Goal: Information Seeking & Learning: Learn about a topic

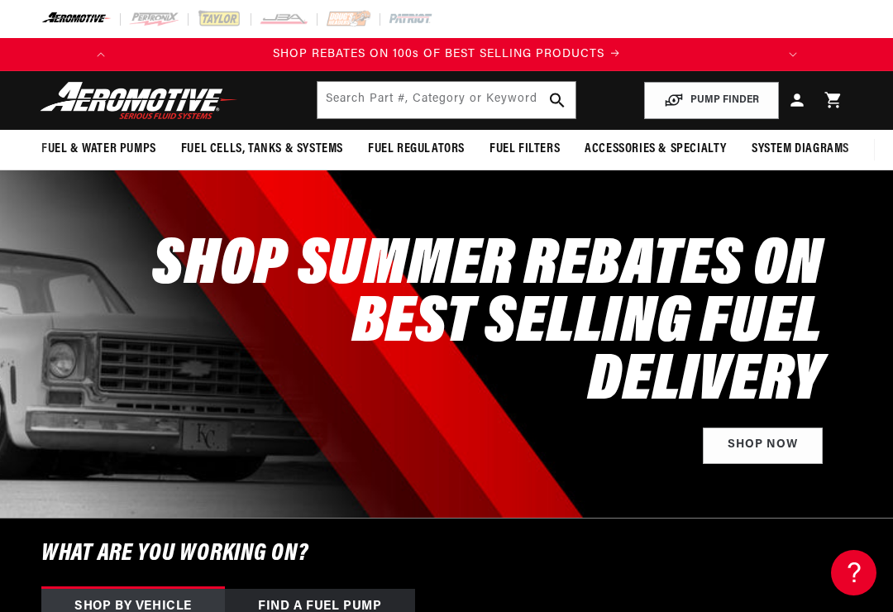
click at [729, 94] on button "PUMP FINDER" at bounding box center [711, 100] width 135 height 37
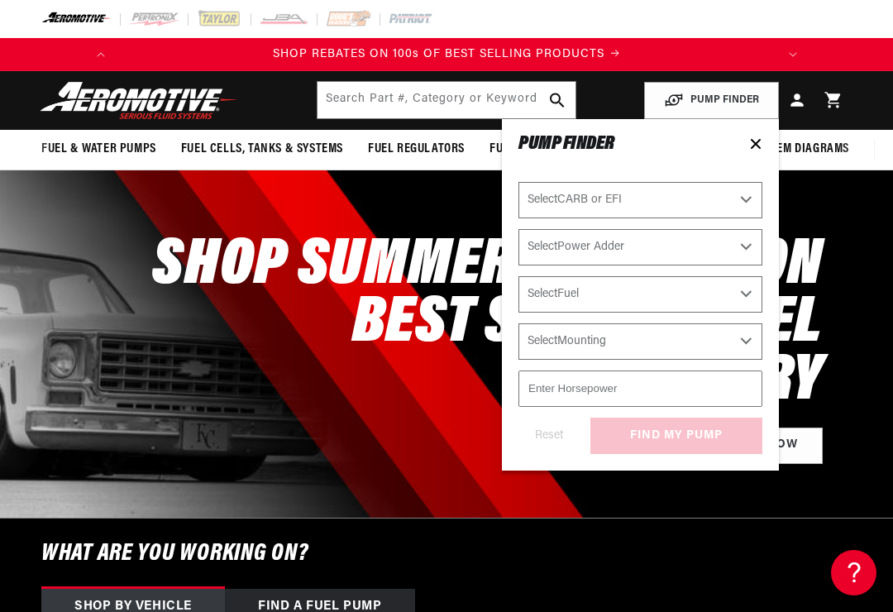
click at [733, 194] on select "Select CARB or EFI Carbureted Fuel Injected" at bounding box center [640, 200] width 244 height 36
select select "Fuel-Injected"
click at [699, 245] on select "Select Power Adder No - Naturally Aspirated Yes - Forced Induction" at bounding box center [640, 247] width 244 height 36
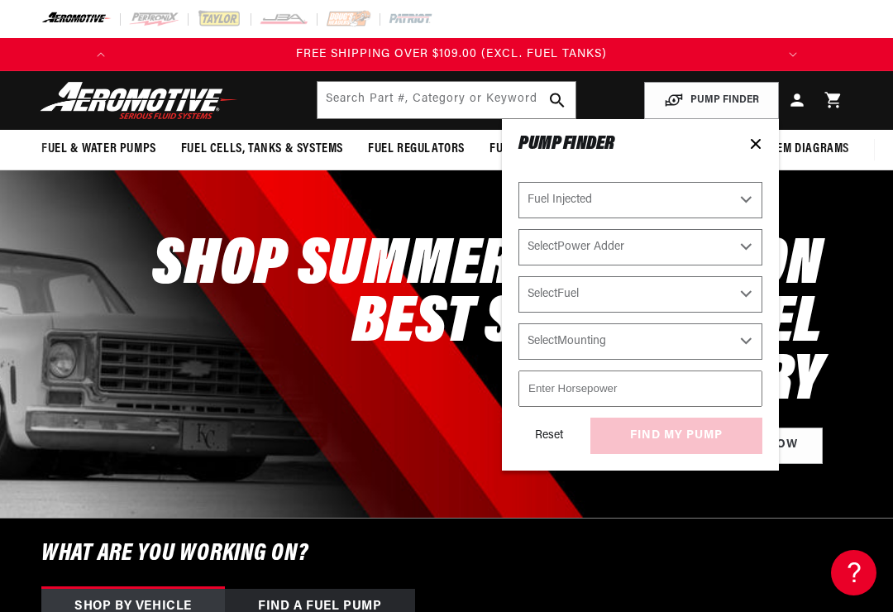
select select "Yes-Forced-Induction"
click at [711, 288] on select "Select Fuel E85 Gas" at bounding box center [640, 294] width 244 height 36
select select "Gas"
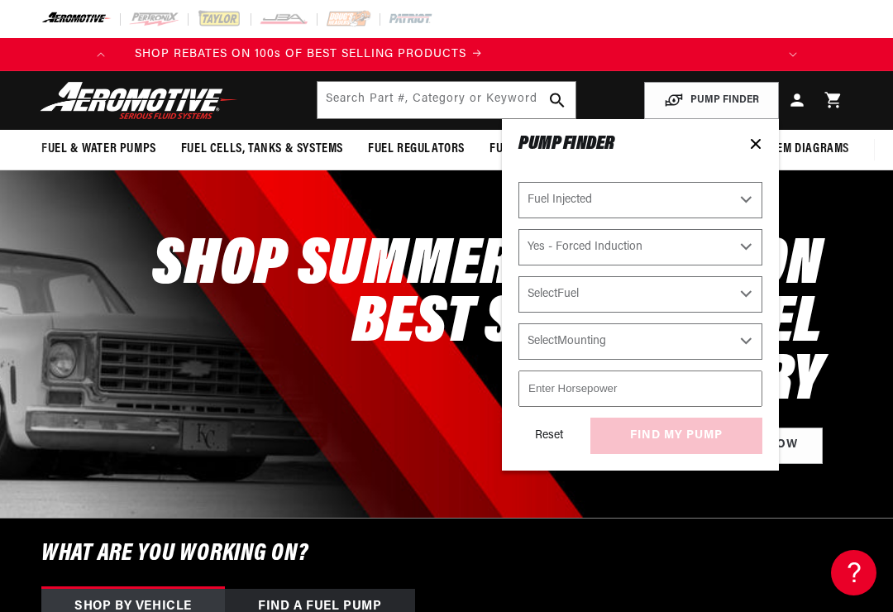
select select "Gas"
click at [726, 331] on select "Select Mounting External In-Tank" at bounding box center [640, 341] width 244 height 36
select select "External"
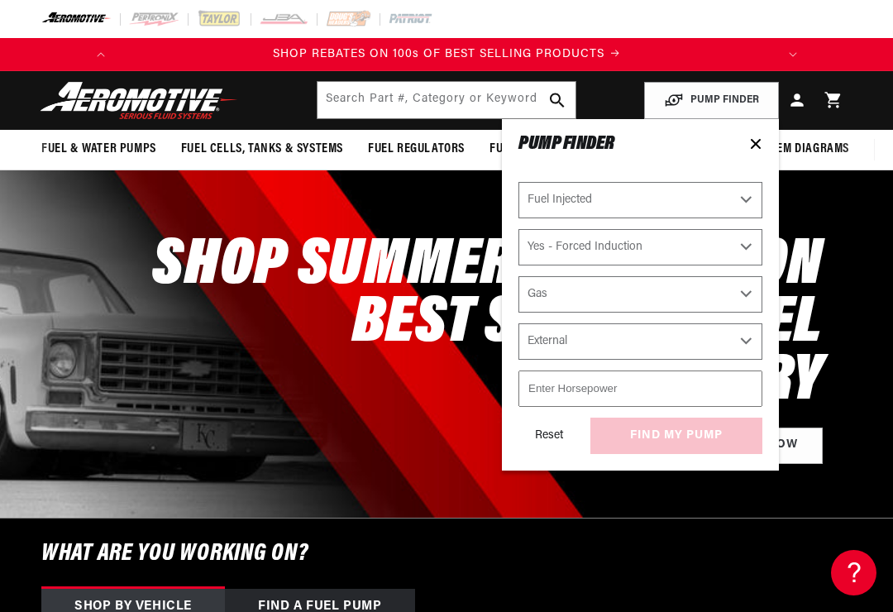
click at [713, 544] on h6 "What are you working on?" at bounding box center [446, 553] width 893 height 70
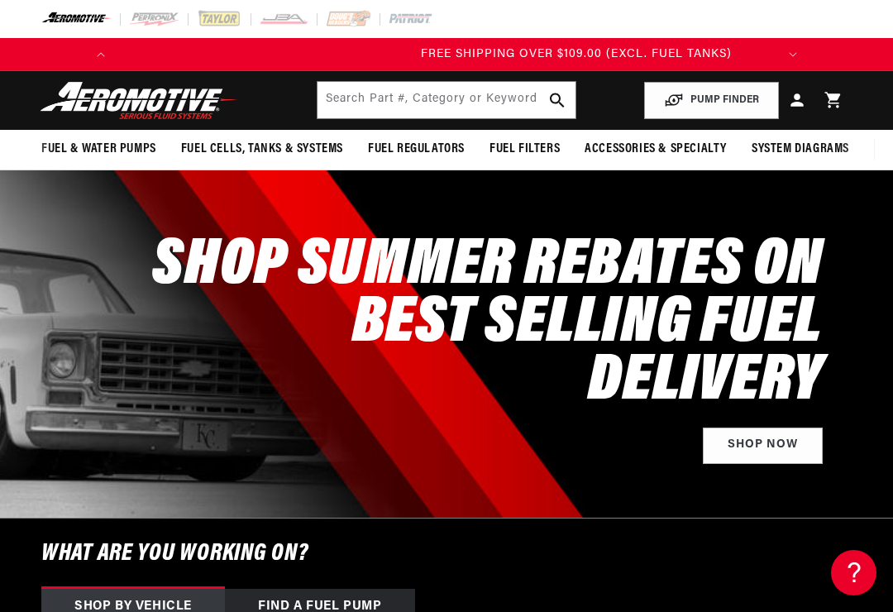
scroll to position [0, 654]
click at [722, 96] on button "PUMP FINDER" at bounding box center [711, 100] width 135 height 37
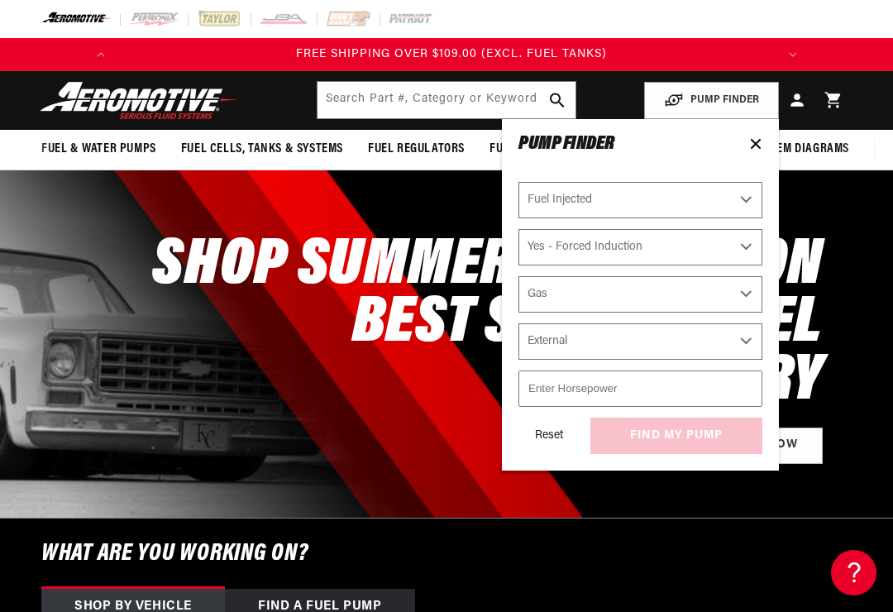
click at [694, 386] on input "number" at bounding box center [640, 388] width 244 height 36
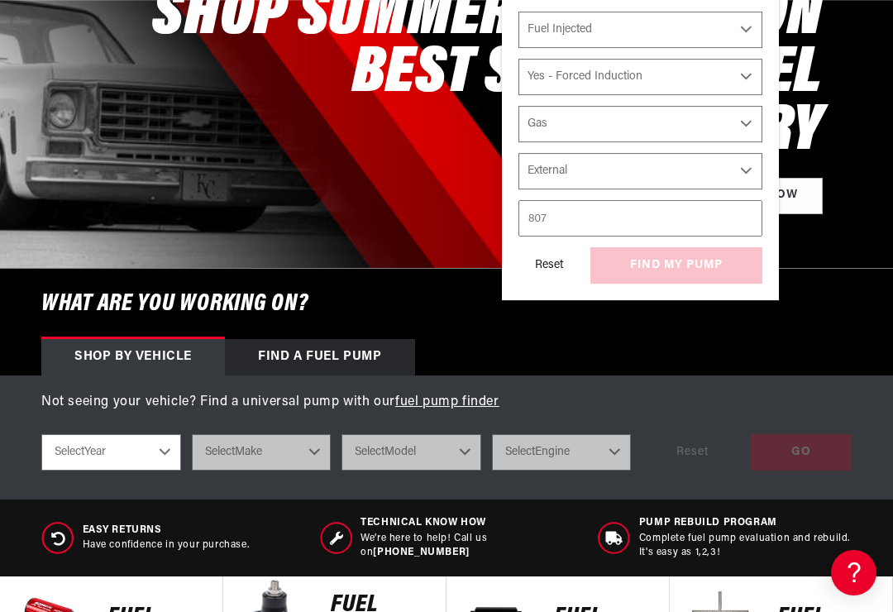
type input "807"
click at [730, 264] on div "Reset find my pump" at bounding box center [640, 265] width 244 height 36
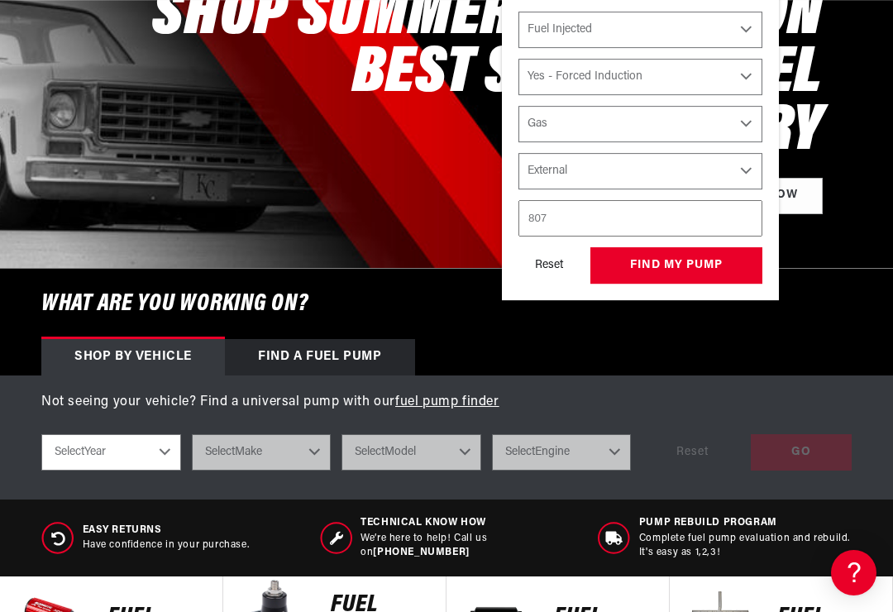
click at [715, 260] on button "find my pump" at bounding box center [676, 265] width 172 height 37
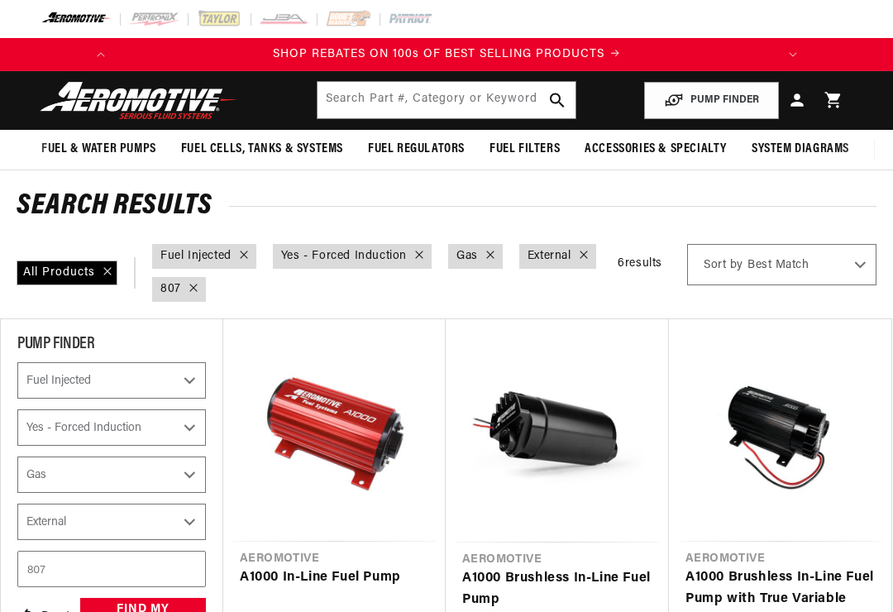
select select "Fuel-Injected"
select select "Yes-Forced-Induction"
select select "Gas"
select select "External"
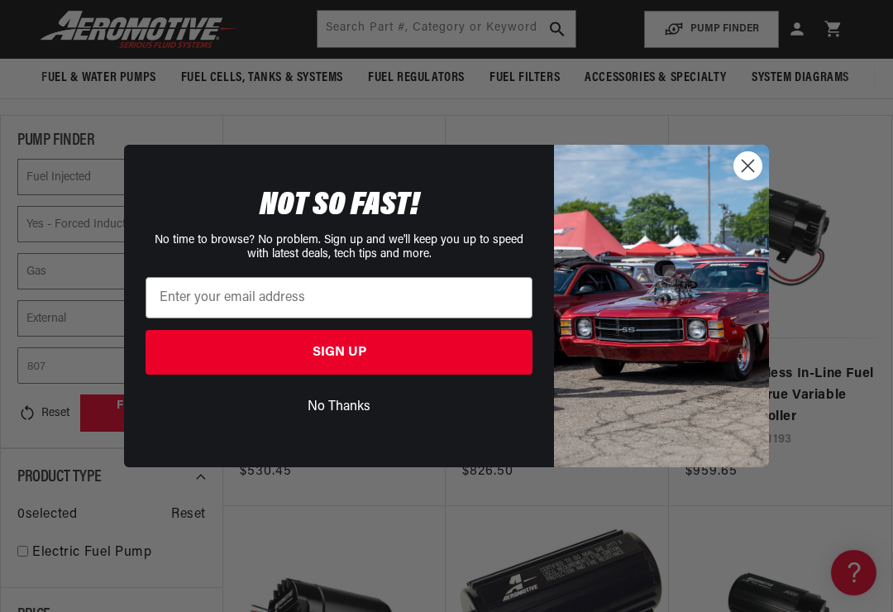
scroll to position [0, 654]
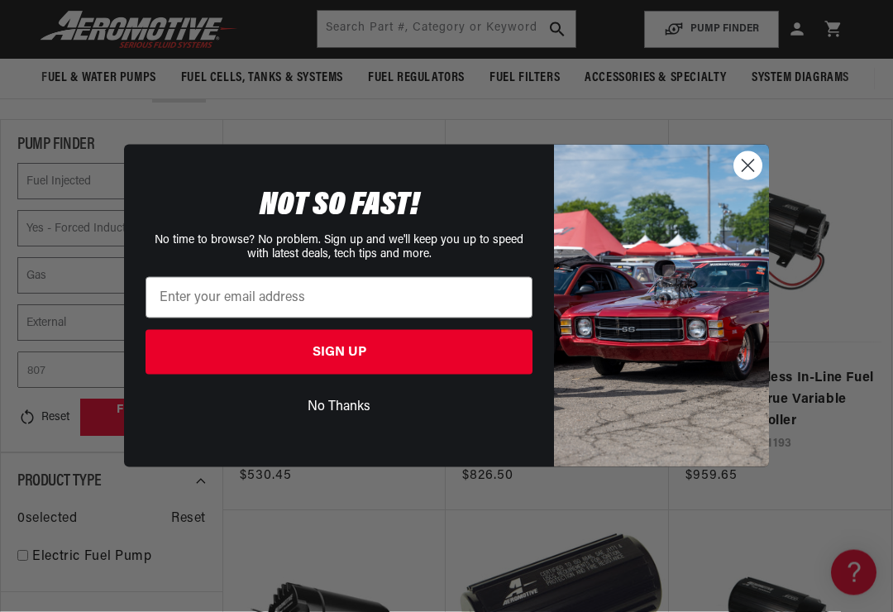
click at [755, 170] on circle "Close dialog" at bounding box center [747, 165] width 27 height 27
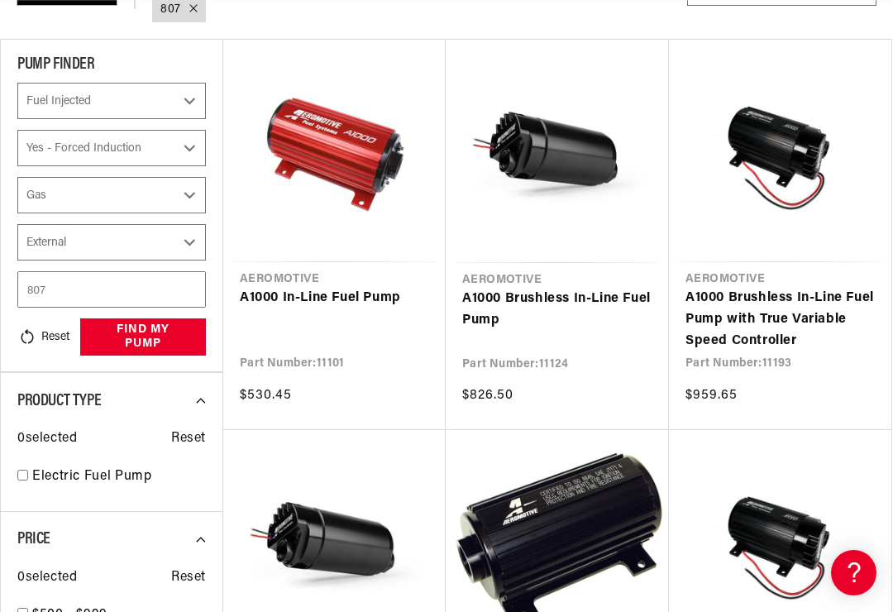
scroll to position [280, 0]
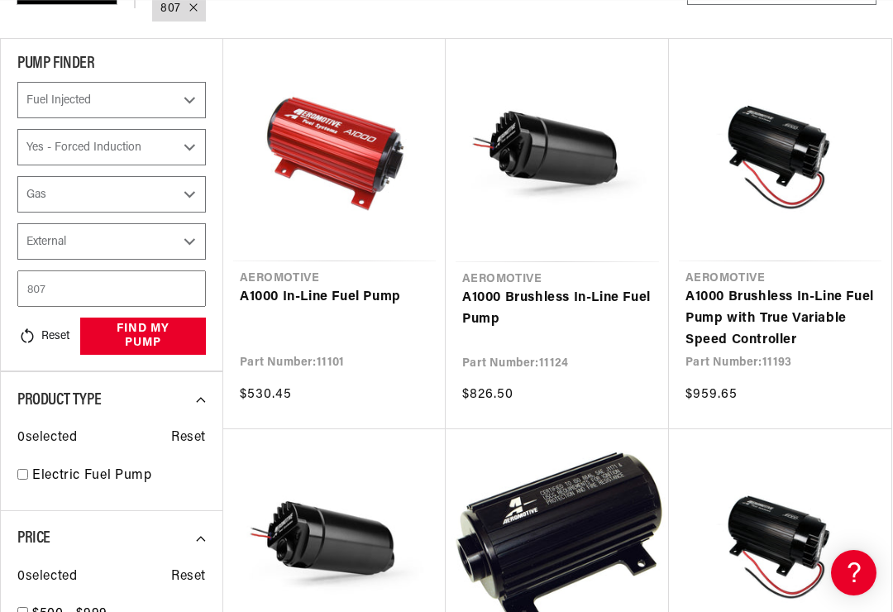
click at [472, 299] on link "A1000 Brushless In-Line Fuel Pump" at bounding box center [557, 309] width 190 height 42
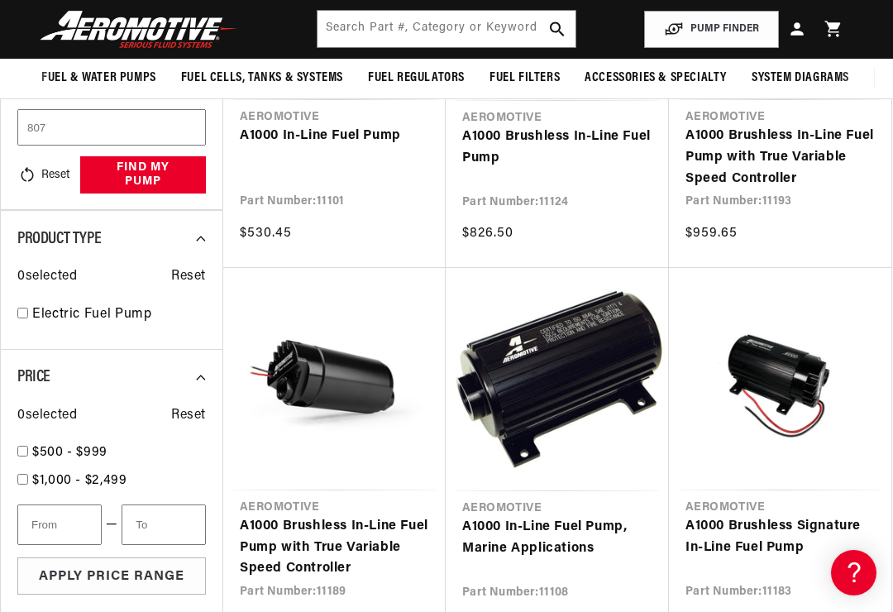
scroll to position [436, 0]
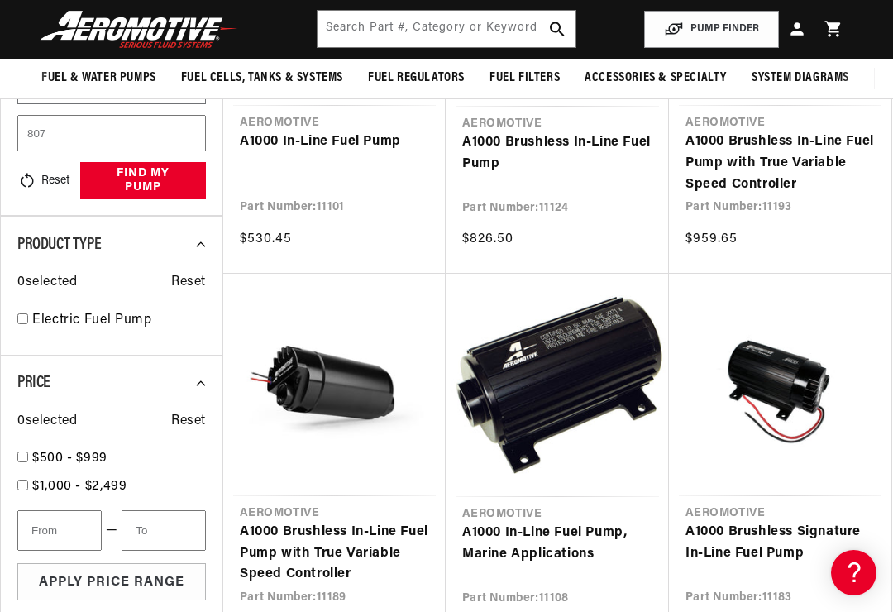
click at [756, 156] on link "A1000 Brushless In-Line Fuel Pump with True Variable Speed Controller" at bounding box center [779, 163] width 189 height 64
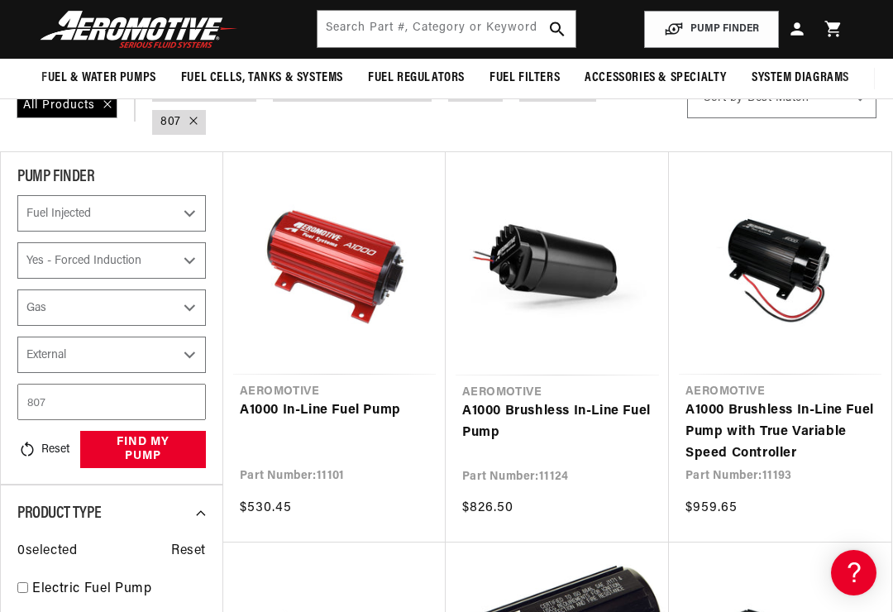
scroll to position [207, 0]
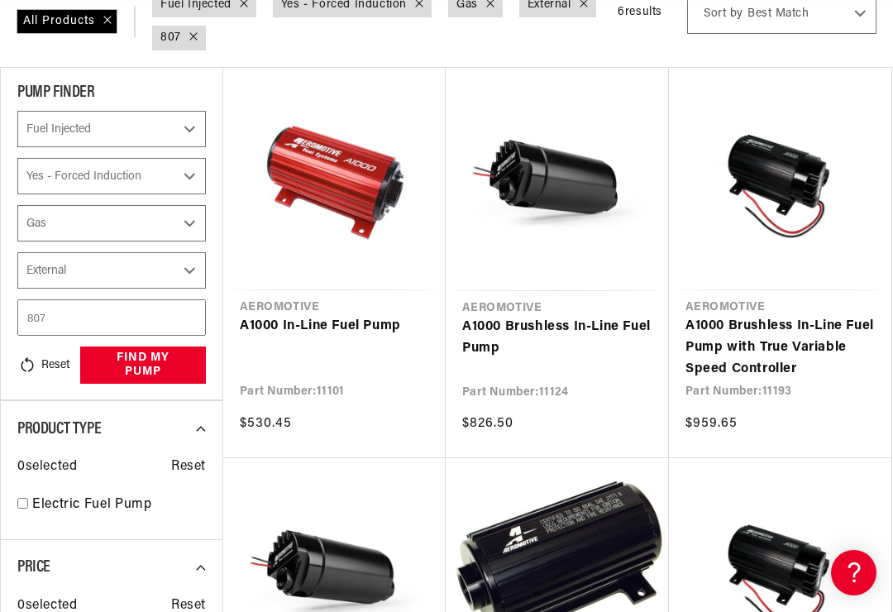
click at [71, 316] on input "807" at bounding box center [111, 317] width 188 height 36
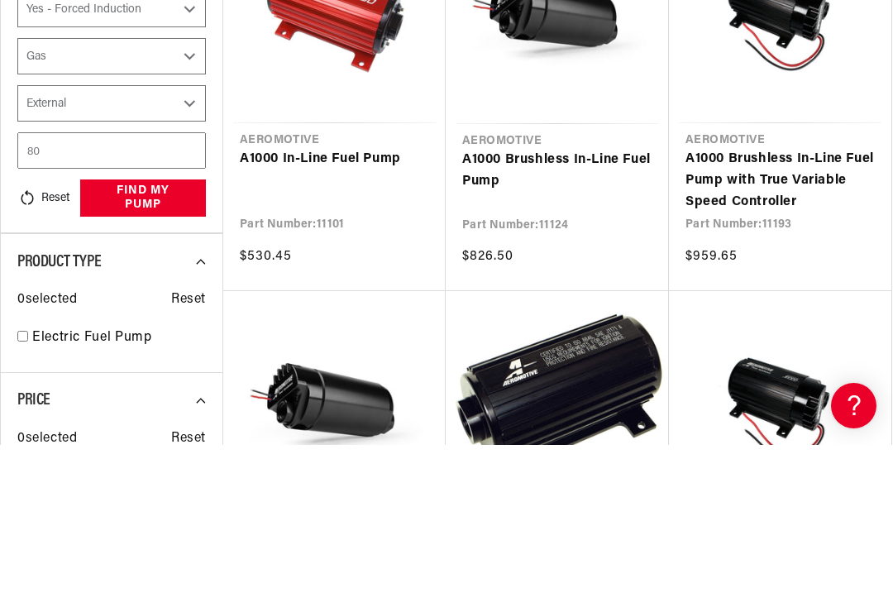
type input "8"
type input "1200"
click at [140, 346] on button "find my pump" at bounding box center [143, 364] width 126 height 37
select select "Fuel-Injected"
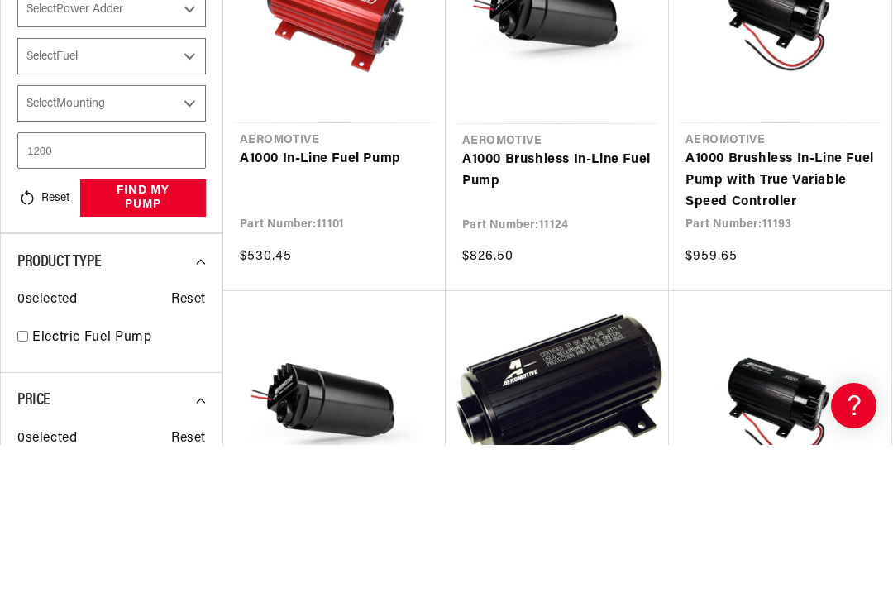
select select "Yes-Forced-Induction"
select select "Gas"
select select "External"
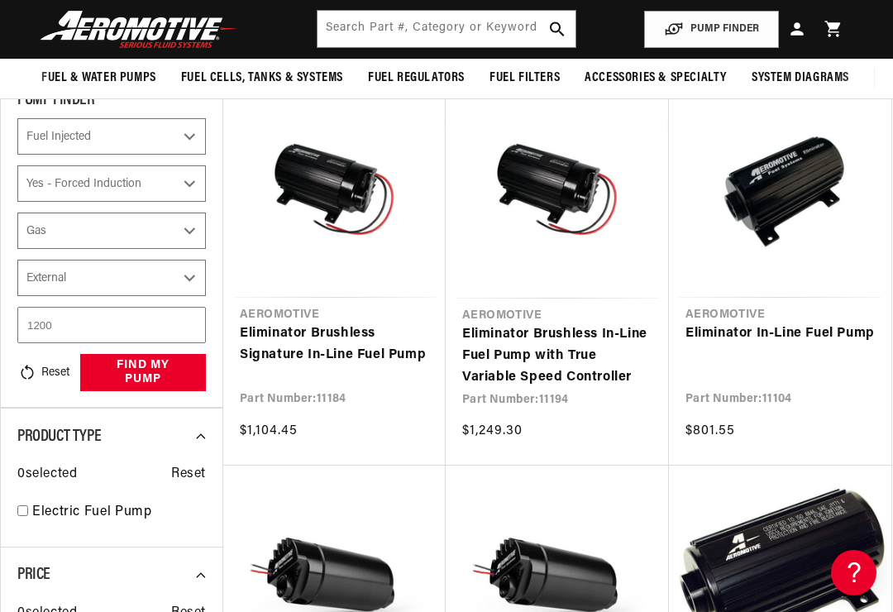
scroll to position [0, 654]
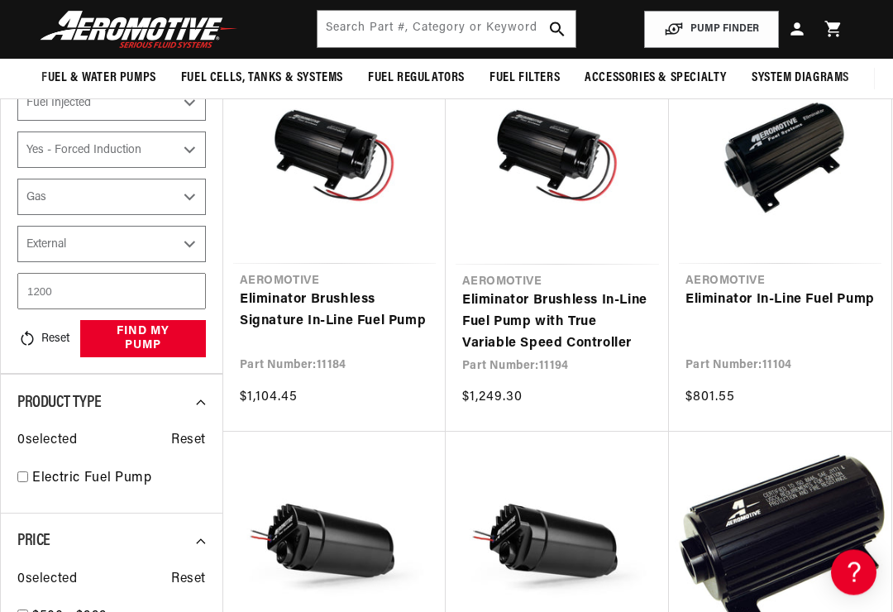
click at [738, 300] on link "Eliminator In-Line Fuel Pump" at bounding box center [779, 300] width 189 height 21
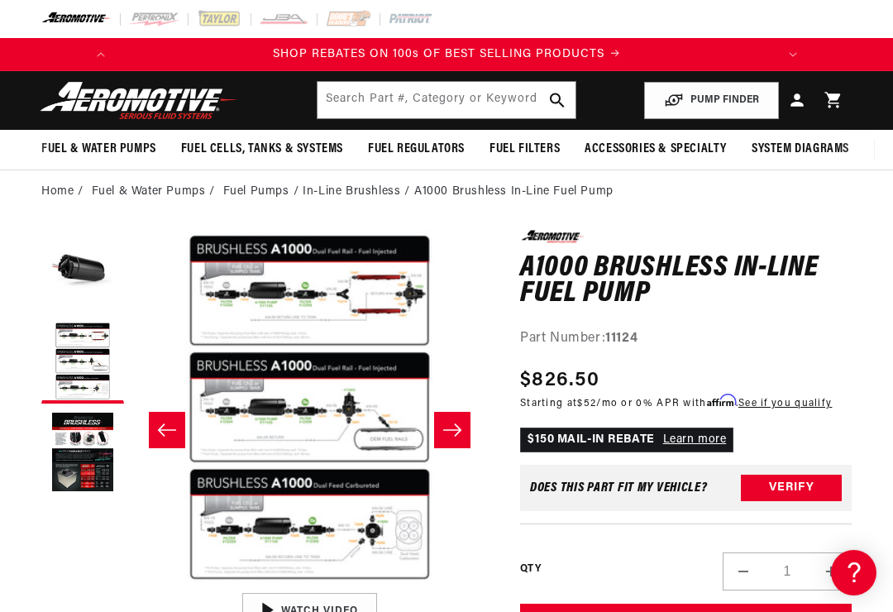
click at [132, 584] on button "Open media 2 in modal" at bounding box center [132, 584] width 0 height 0
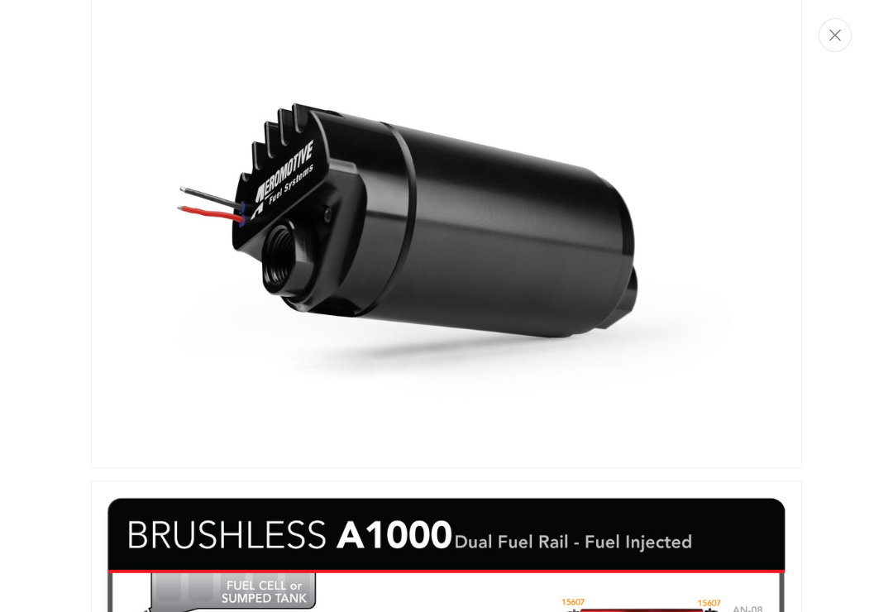
scroll to position [25, 0]
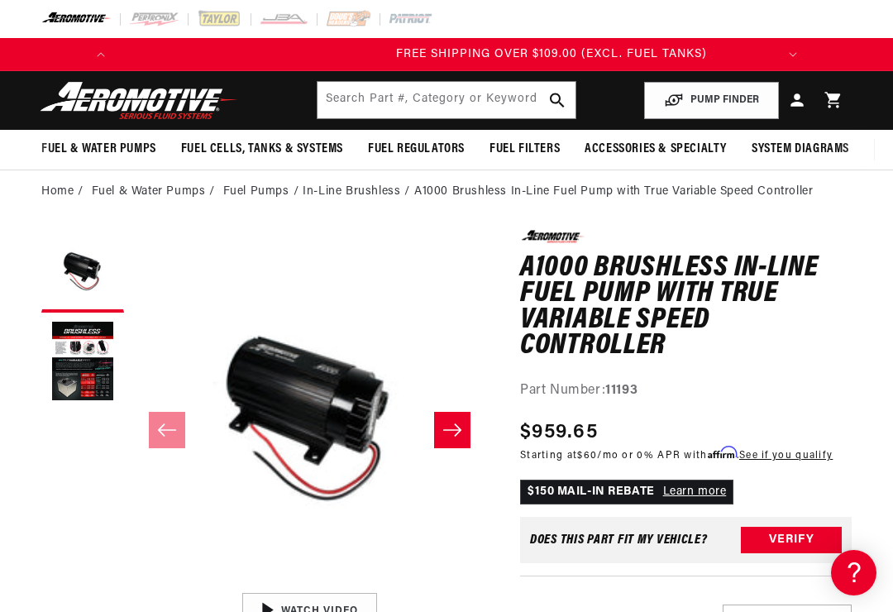
scroll to position [0, 654]
click at [74, 354] on button "Load image 2 in gallery view" at bounding box center [82, 362] width 83 height 83
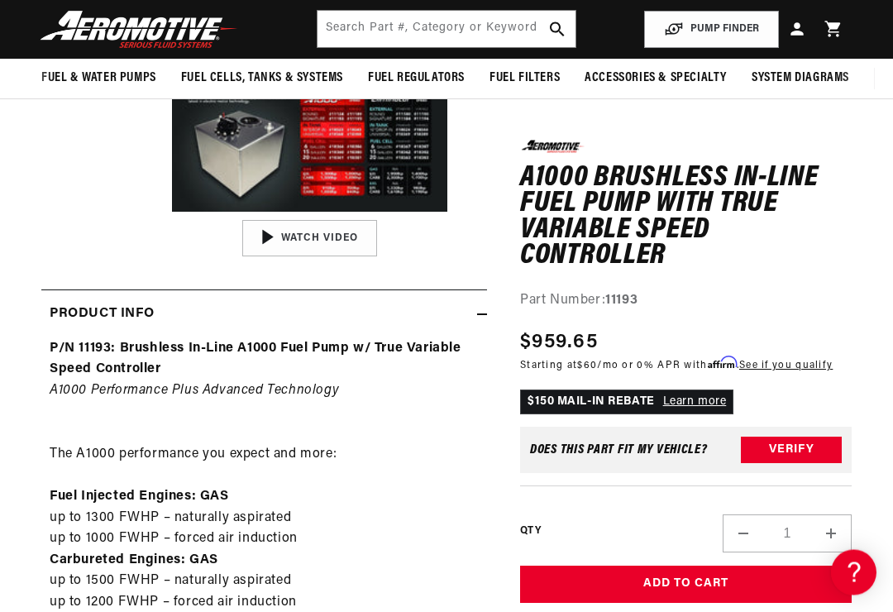
scroll to position [311, 0]
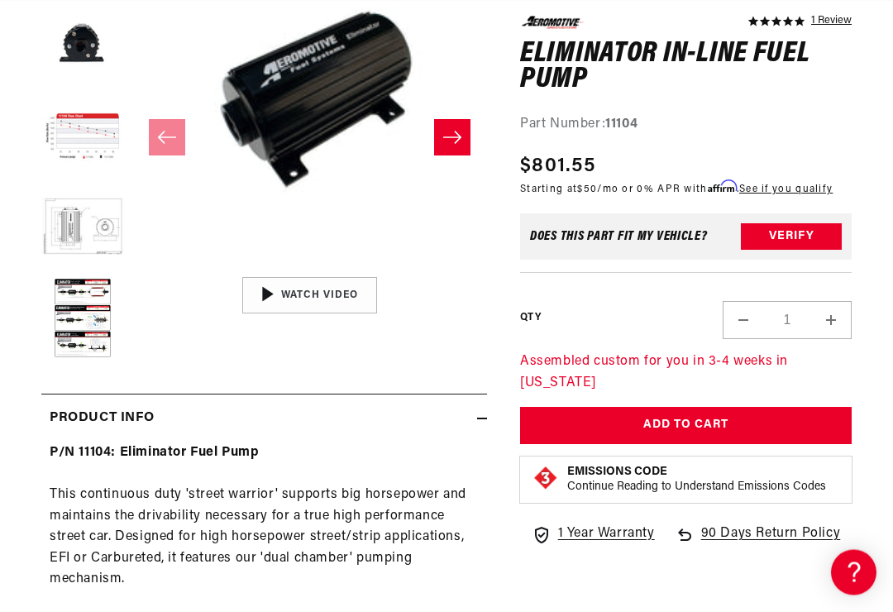
scroll to position [316, 0]
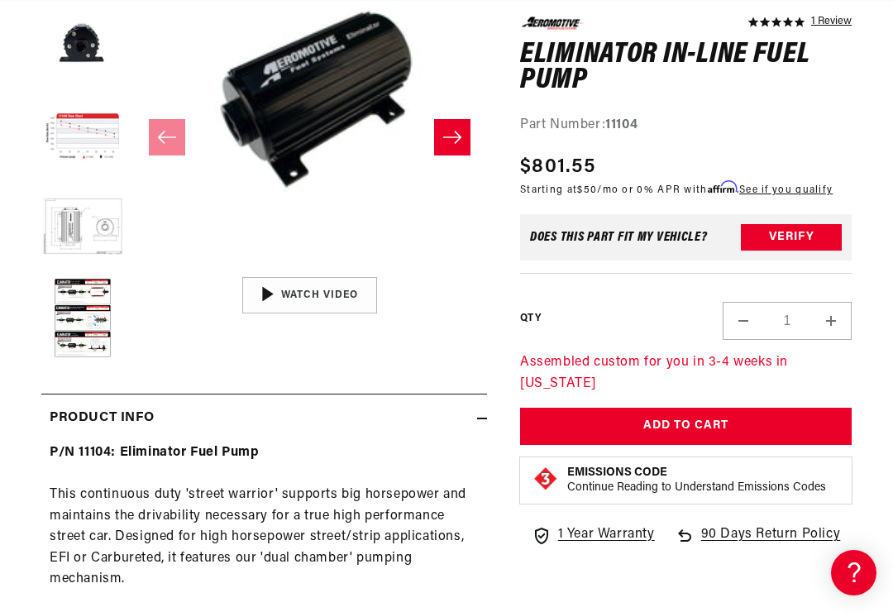
click at [78, 324] on button "Load image 6 in gallery view" at bounding box center [82, 319] width 83 height 83
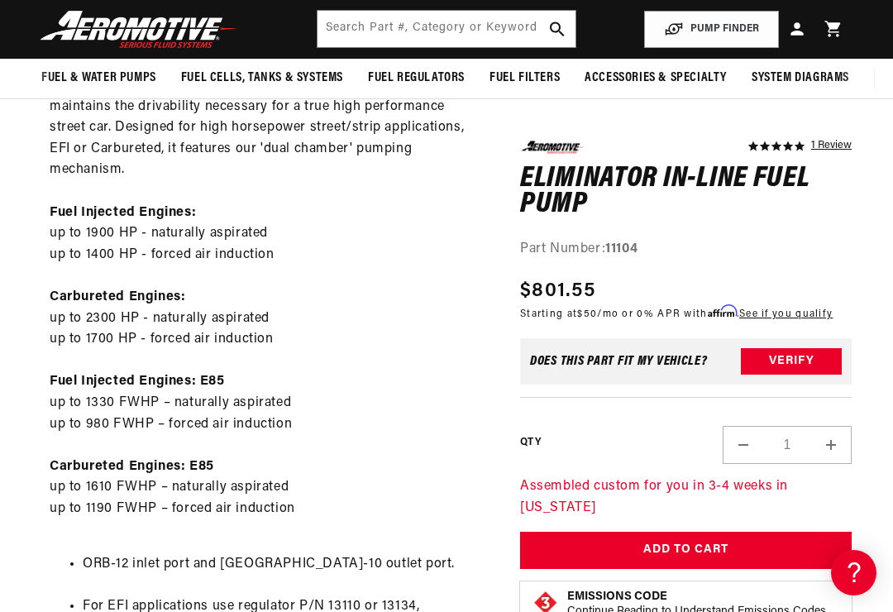
scroll to position [0, 0]
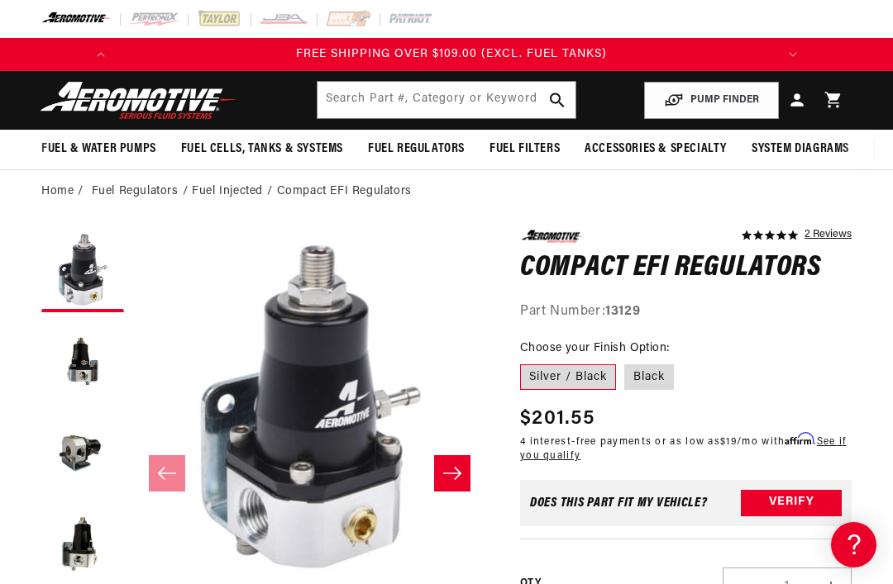
click at [221, 193] on li "Fuel Injected" at bounding box center [234, 192] width 84 height 18
click at [221, 190] on li "Fuel Injected" at bounding box center [234, 192] width 84 height 18
click at [232, 183] on li "Fuel Injected" at bounding box center [234, 192] width 84 height 18
click at [231, 192] on li "Fuel Injected" at bounding box center [234, 192] width 84 height 18
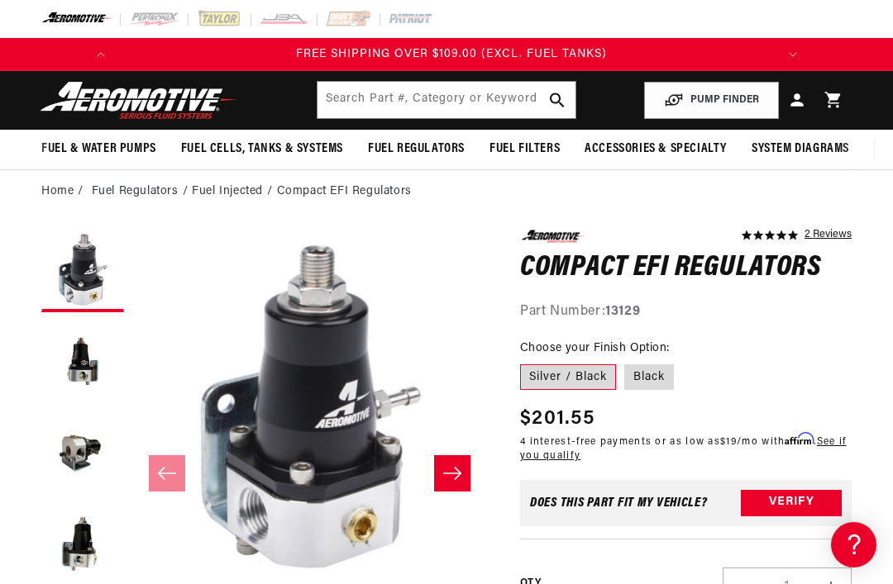
click at [231, 188] on li "Fuel Injected" at bounding box center [234, 192] width 84 height 18
click at [239, 188] on li "Fuel Injected" at bounding box center [234, 192] width 84 height 18
click at [151, 190] on li "Fuel Regulators" at bounding box center [142, 192] width 101 height 18
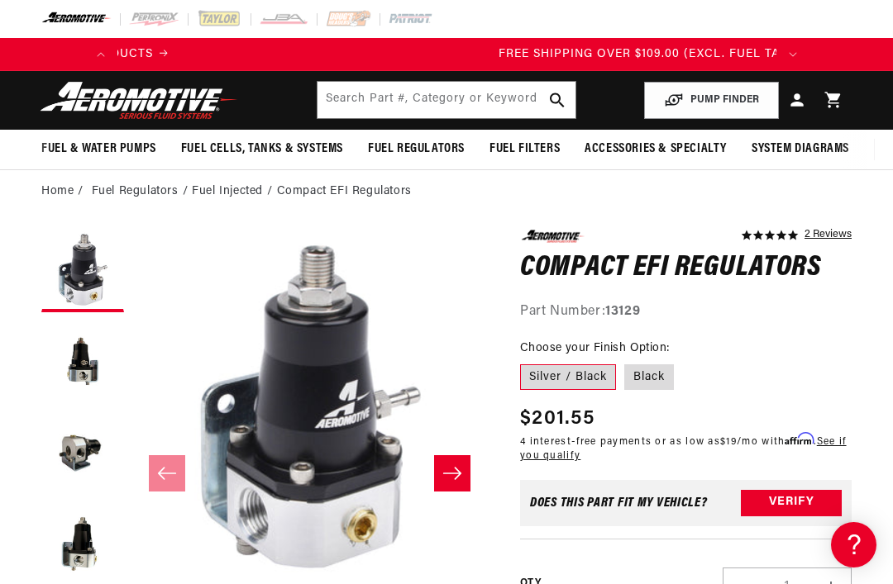
scroll to position [0, 85]
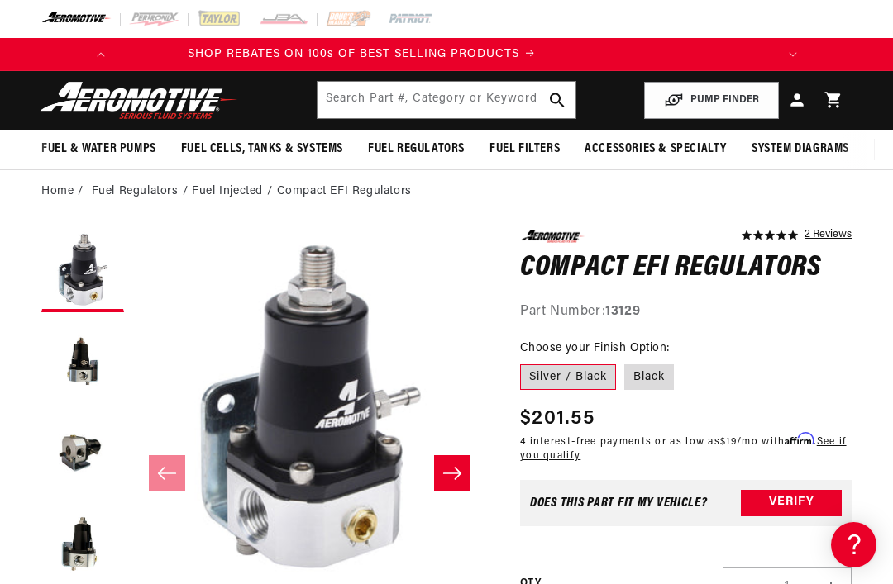
click at [232, 189] on li "Fuel Injected" at bounding box center [234, 192] width 84 height 18
click at [316, 184] on li "Compact EFI Regulators" at bounding box center [344, 192] width 135 height 18
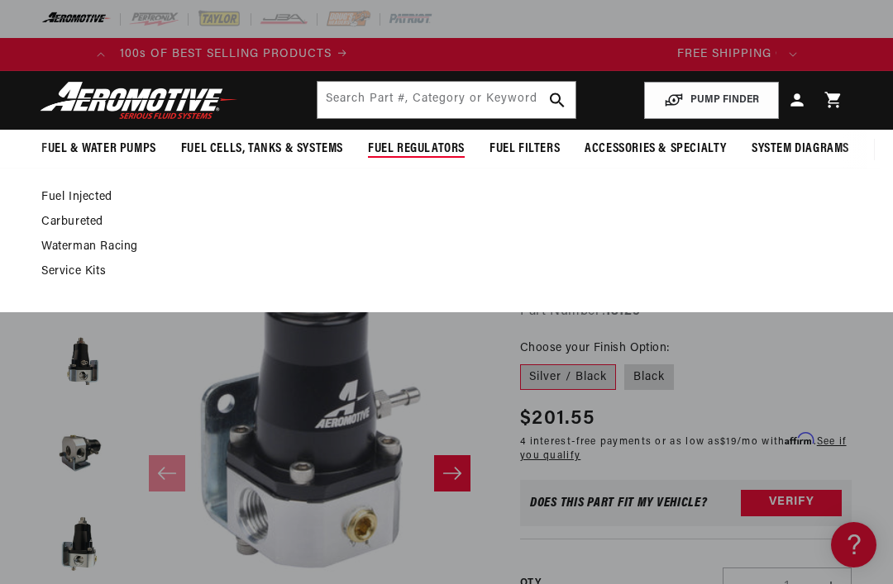
click at [73, 193] on link "Fuel Injected" at bounding box center [438, 197] width 794 height 15
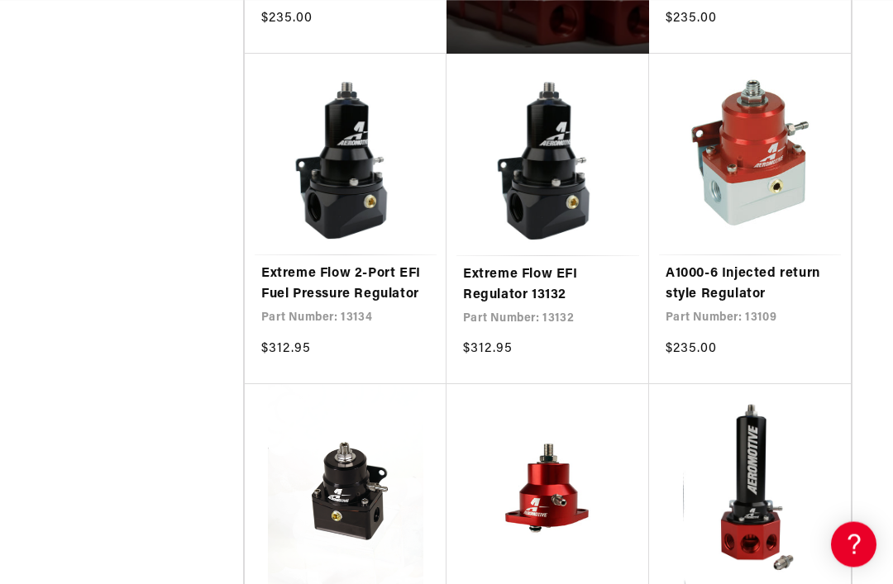
scroll to position [1062, 0]
click at [301, 279] on link "Extreme Flow 2-Port EFI Fuel Pressure Regulator" at bounding box center [345, 285] width 169 height 42
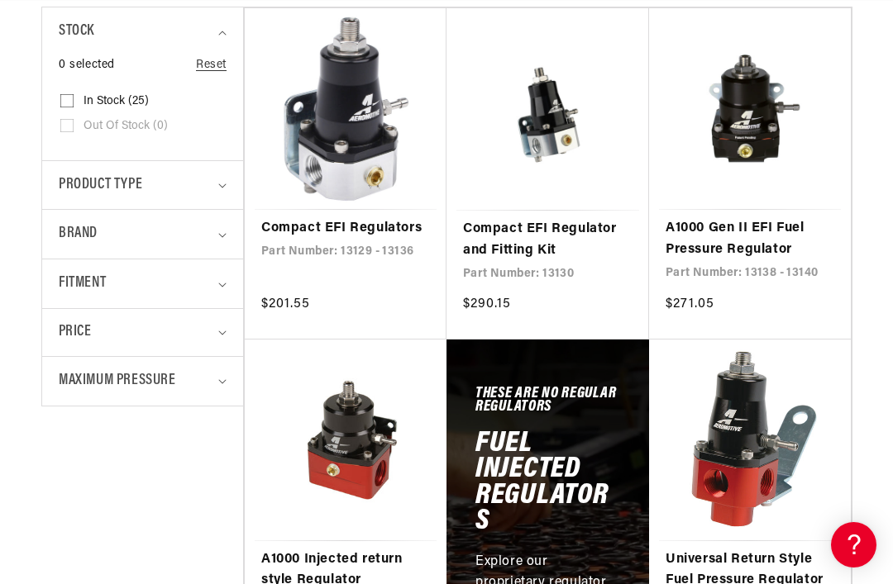
scroll to position [0, 0]
click at [102, 179] on span "Product type" at bounding box center [100, 186] width 83 height 24
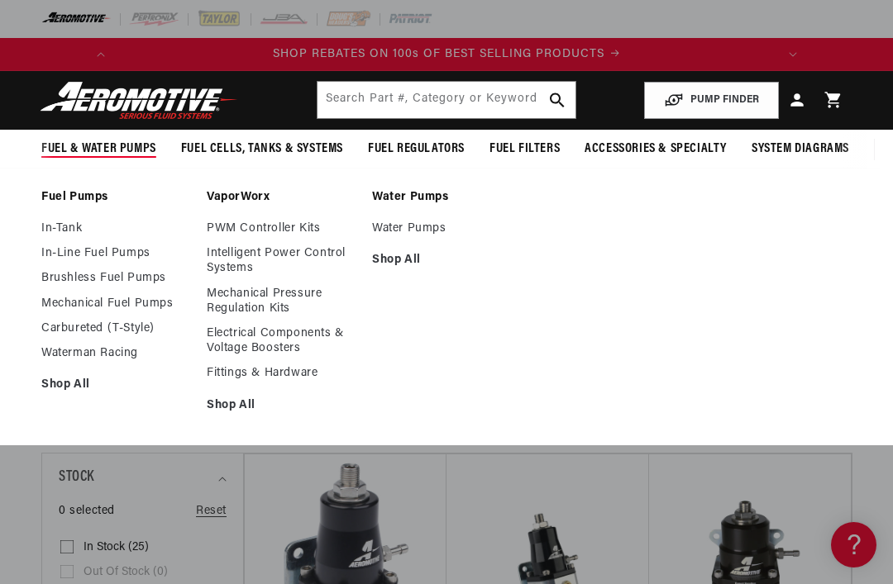
click at [235, 231] on link "PWM Controller Kits" at bounding box center [281, 229] width 149 height 15
click at [220, 257] on link "Intelligent Power Control Systems" at bounding box center [281, 261] width 149 height 30
click at [224, 333] on link "Electrical Components & Voltage Boosters" at bounding box center [281, 342] width 149 height 30
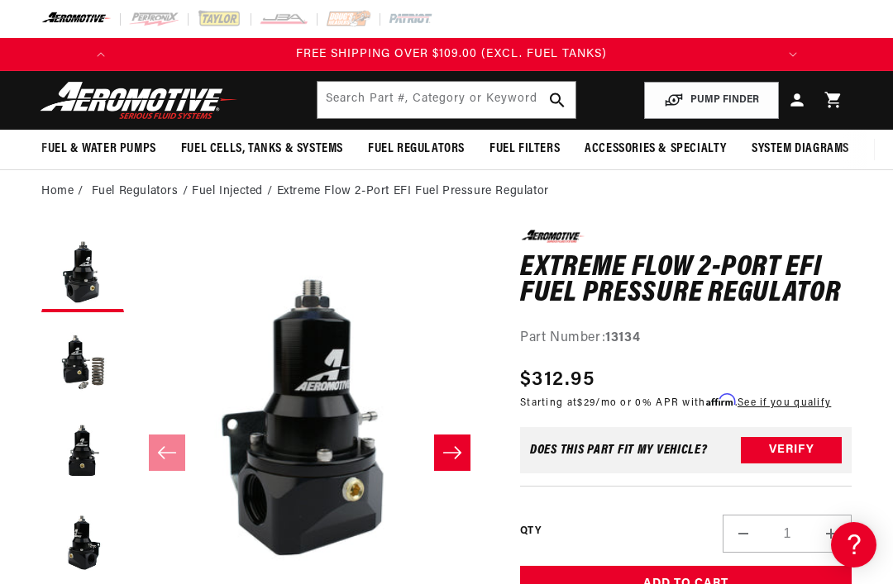
scroll to position [0, 295]
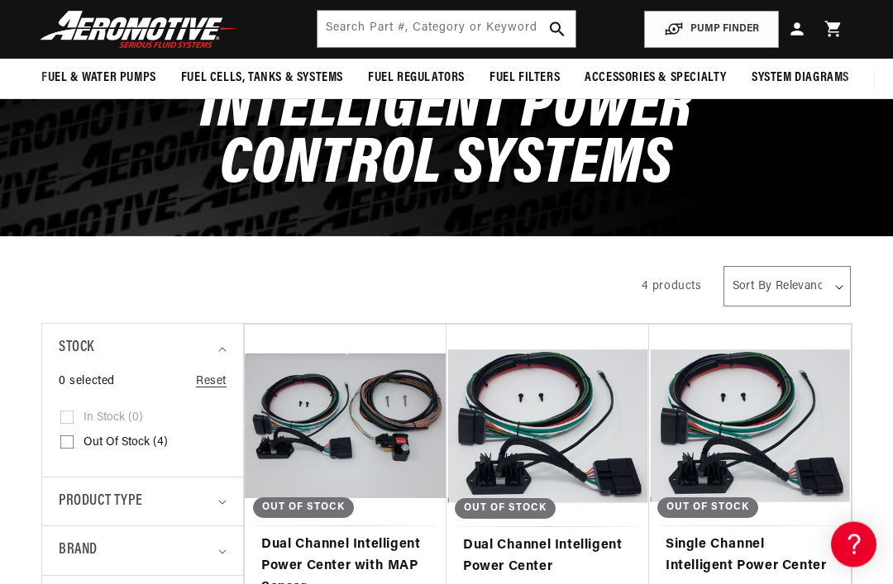
scroll to position [119, 0]
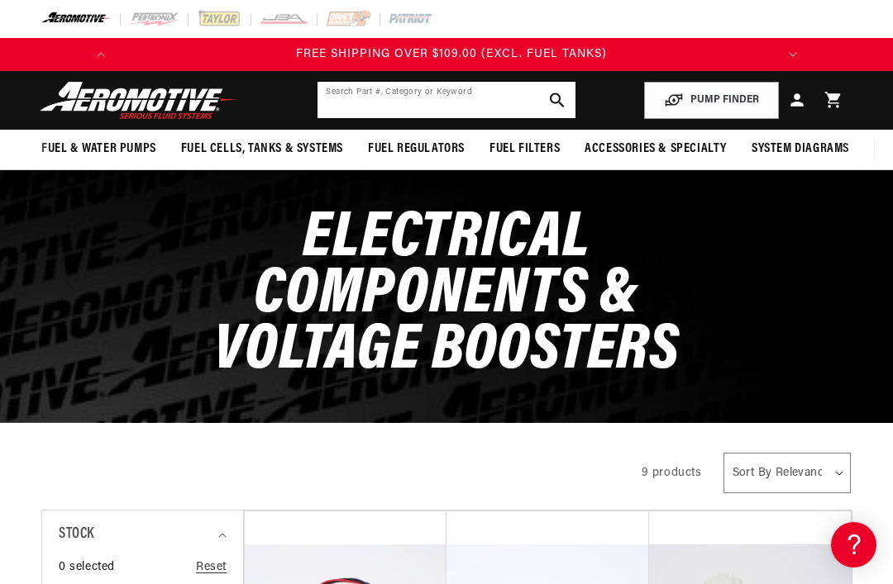
click at [352, 104] on input "text" at bounding box center [445, 100] width 257 height 36
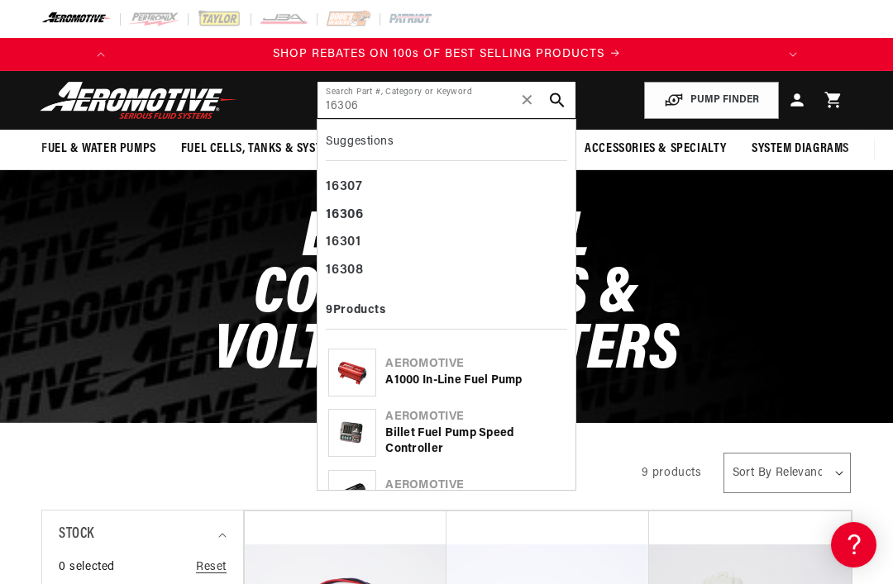
type input "16306"
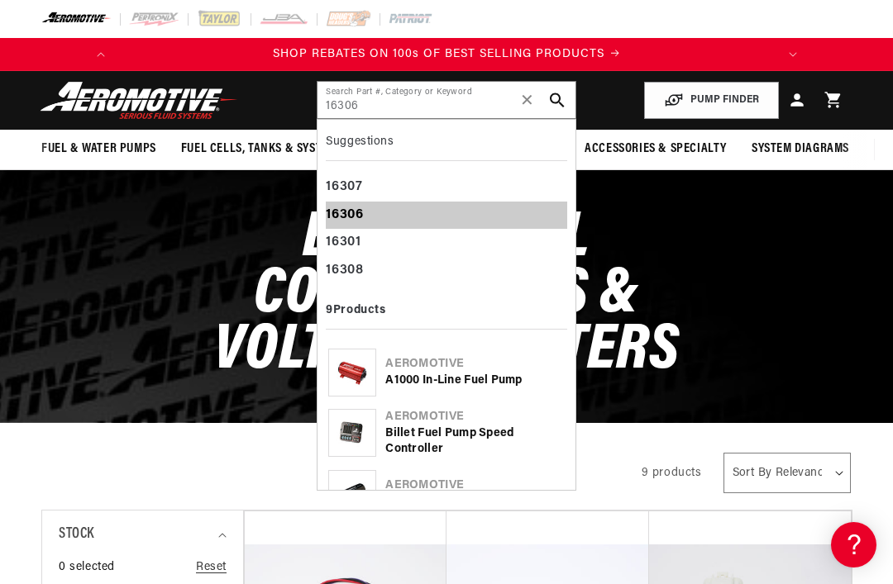
click at [337, 211] on b "16306" at bounding box center [344, 214] width 37 height 13
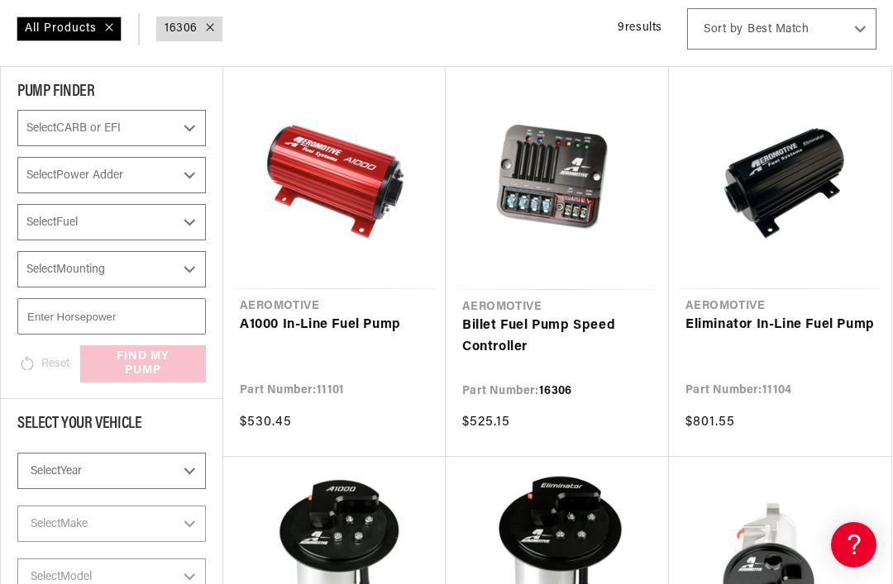
scroll to position [238, 0]
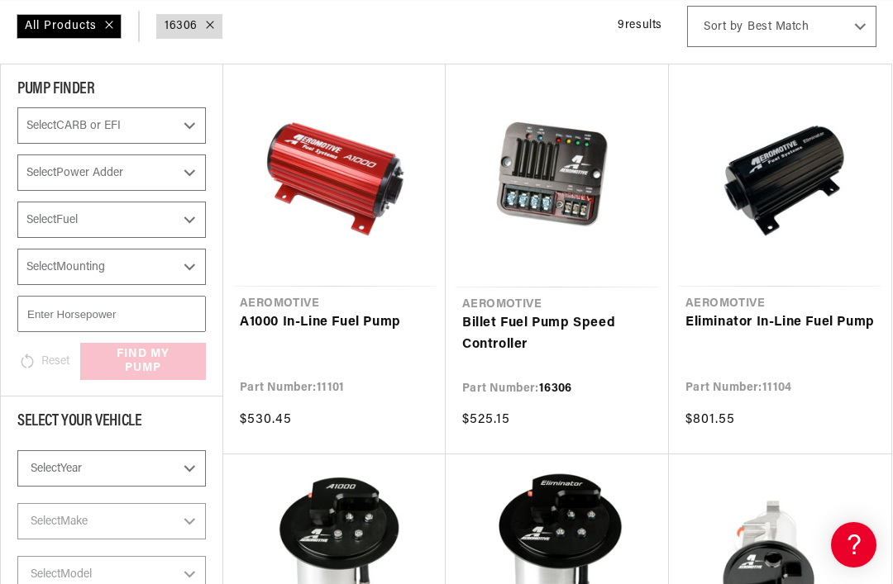
click at [498, 313] on link "Billet Fuel Pump Speed Controller" at bounding box center [557, 334] width 190 height 42
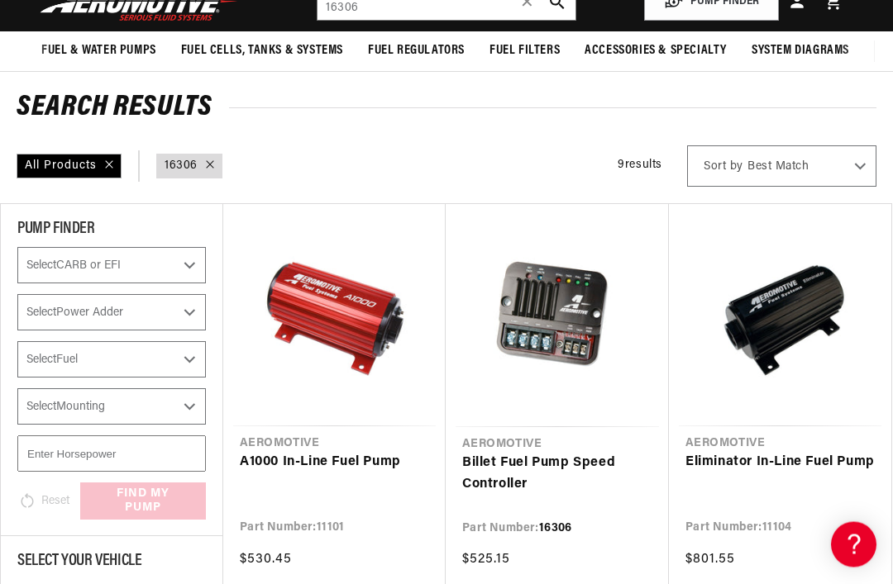
scroll to position [102, 0]
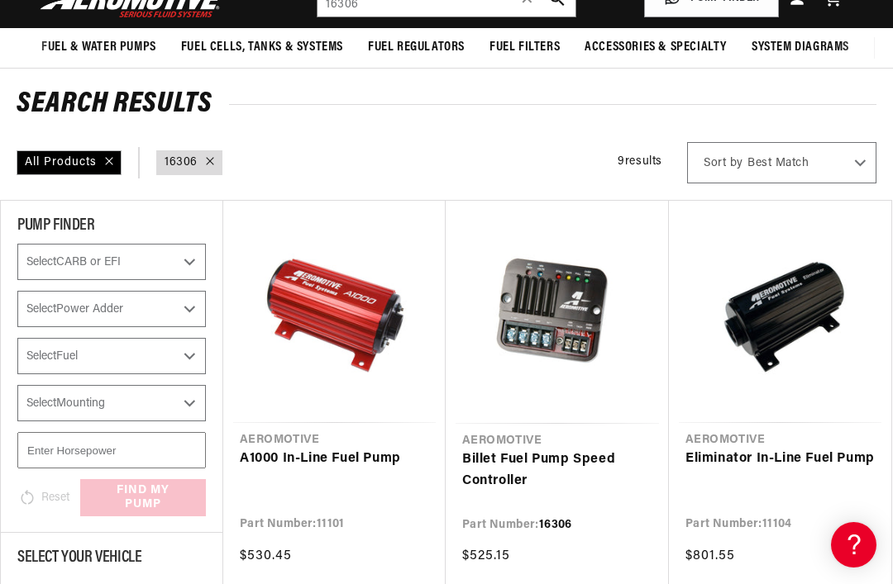
click at [779, 458] on link "Eliminator In-Line Fuel Pump" at bounding box center [779, 459] width 189 height 21
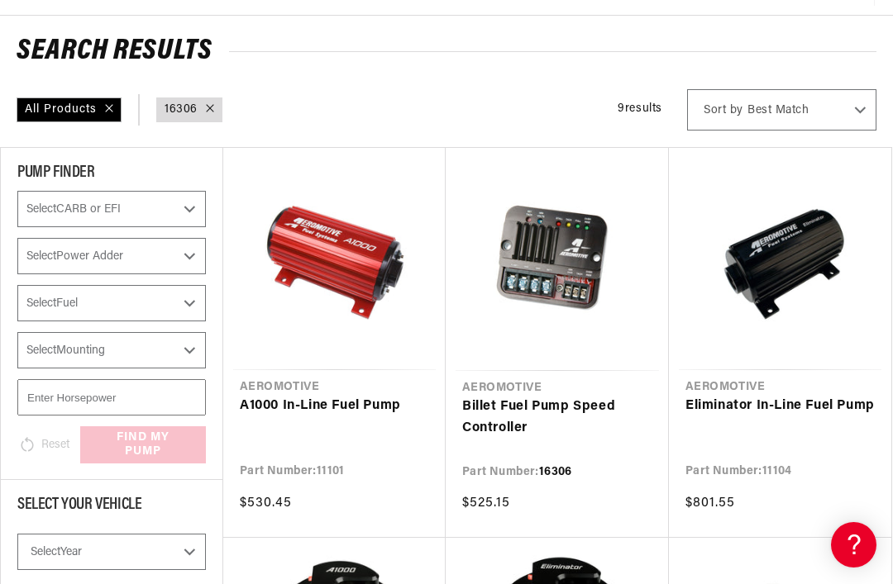
scroll to position [0, 0]
click at [780, 396] on link "Eliminator In-Line Fuel Pump" at bounding box center [779, 406] width 189 height 21
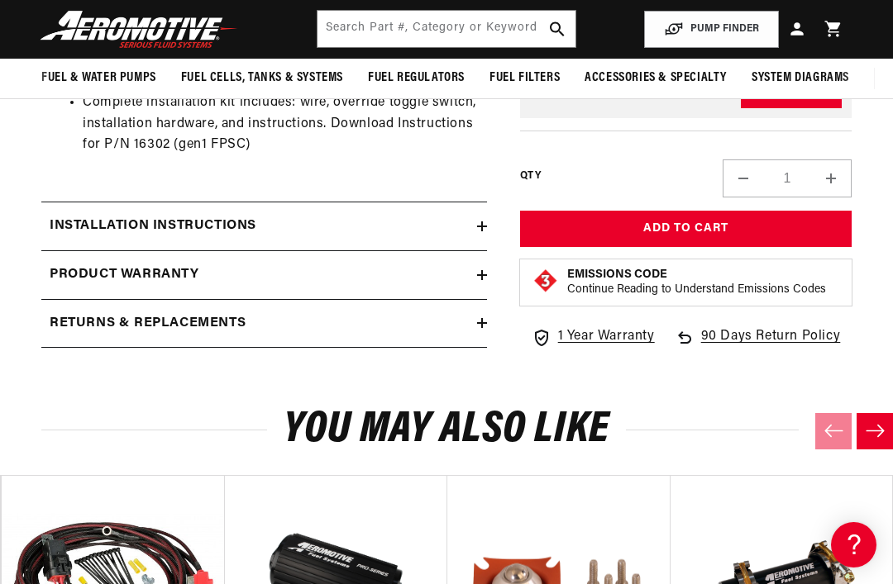
click at [102, 216] on h2 "Installation Instructions" at bounding box center [153, 226] width 207 height 21
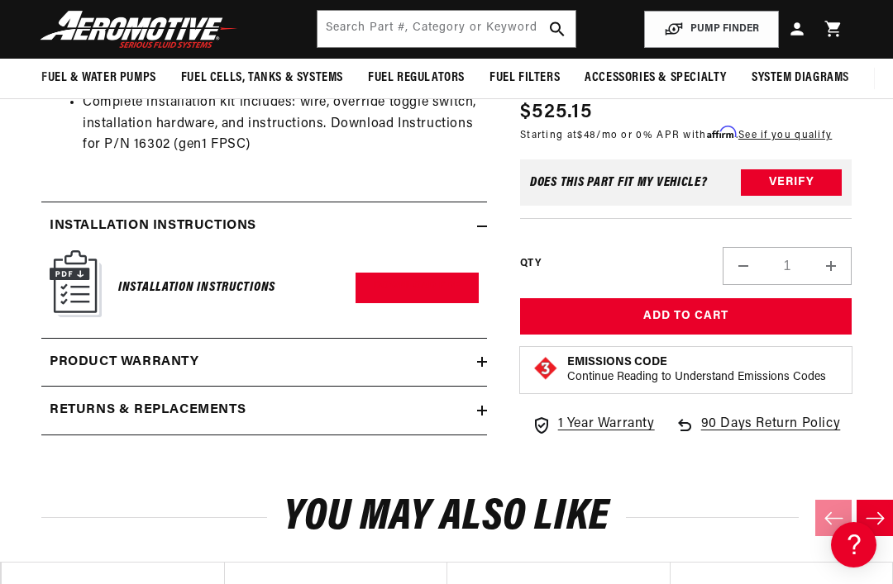
scroll to position [0, 105]
click at [82, 272] on img at bounding box center [76, 283] width 52 height 67
click at [145, 277] on h6 "Installation Instructions" at bounding box center [196, 288] width 157 height 22
click at [67, 250] on img at bounding box center [76, 283] width 52 height 67
click at [78, 269] on img at bounding box center [76, 283] width 52 height 67
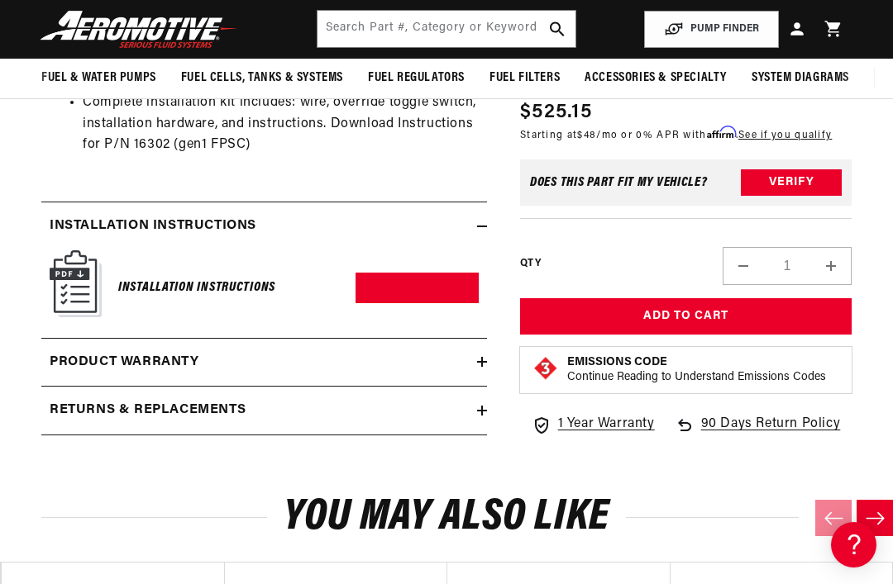
click at [384, 273] on link "Download PDF" at bounding box center [416, 288] width 123 height 31
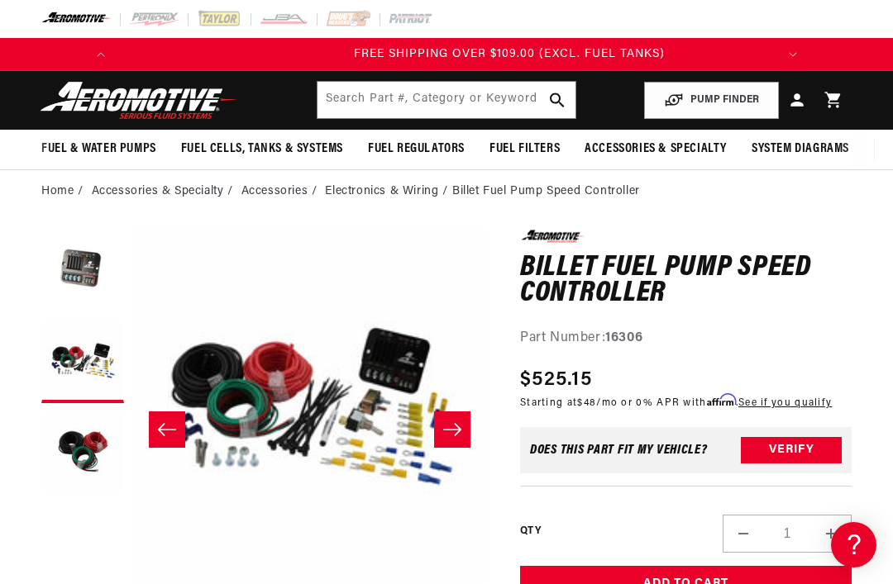
scroll to position [0, 654]
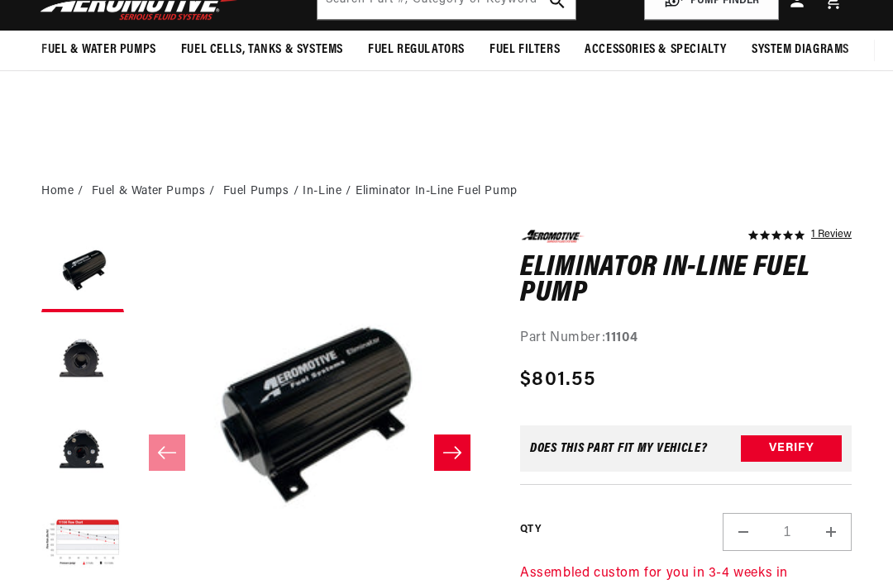
click at [86, 503] on button "Load image 4 in gallery view" at bounding box center [82, 544] width 83 height 83
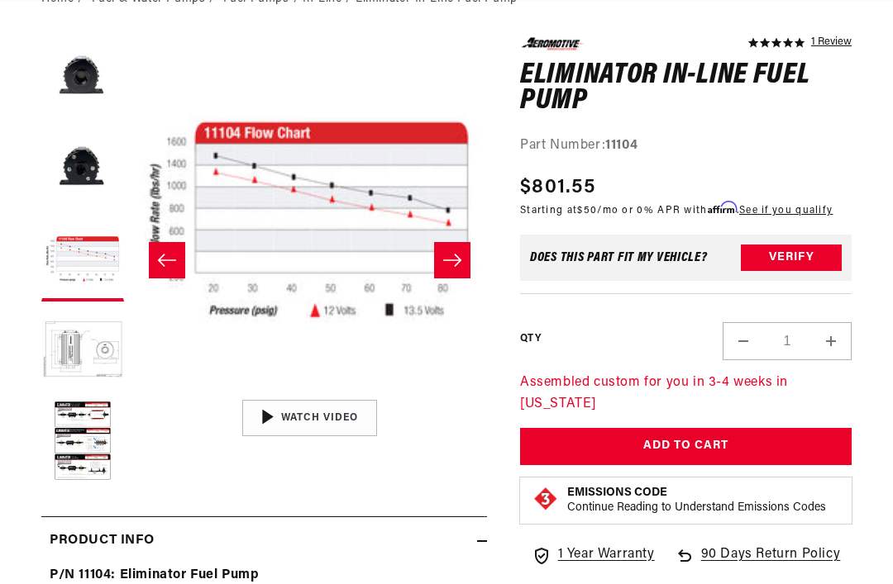
scroll to position [0, 654]
click at [132, 392] on button "Open media 4 in modal" at bounding box center [132, 392] width 0 height 0
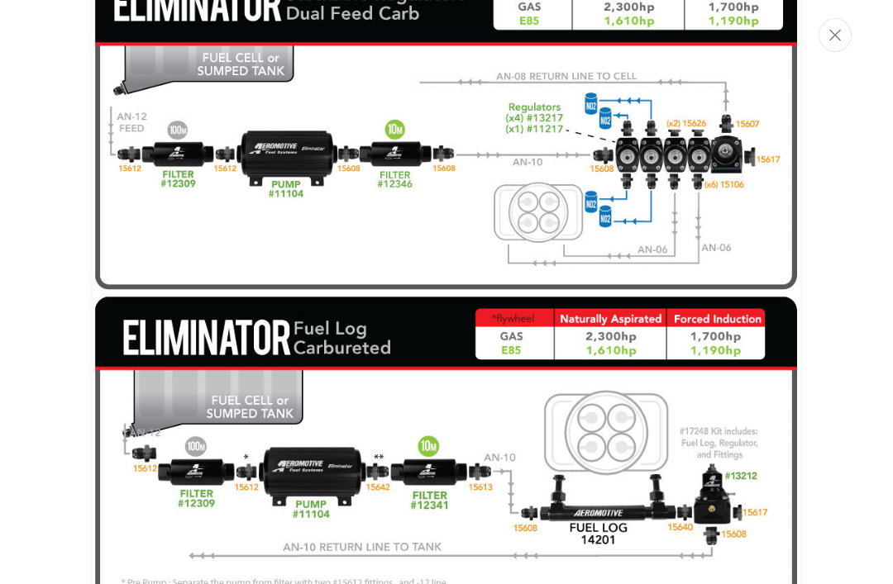
scroll to position [2858, 0]
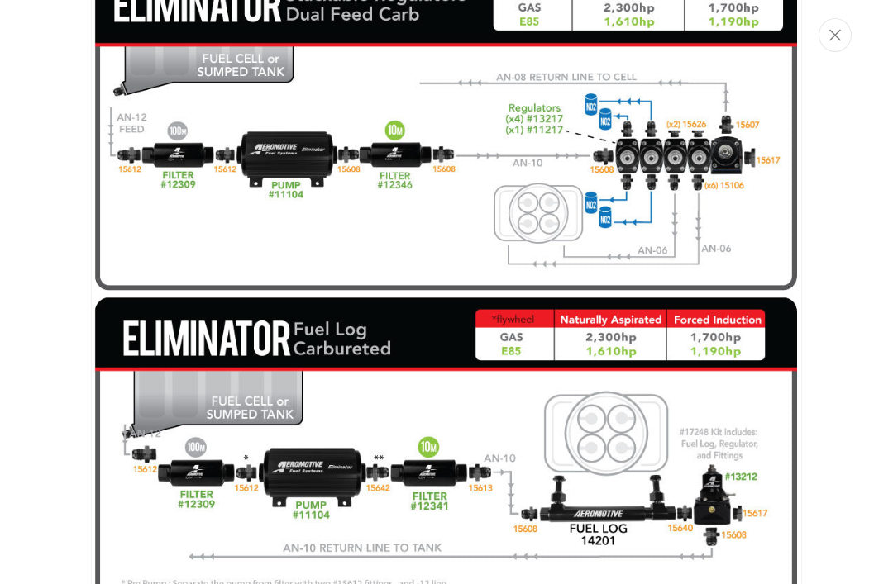
click at [101, 310] on img "Media gallery" at bounding box center [446, 131] width 711 height 986
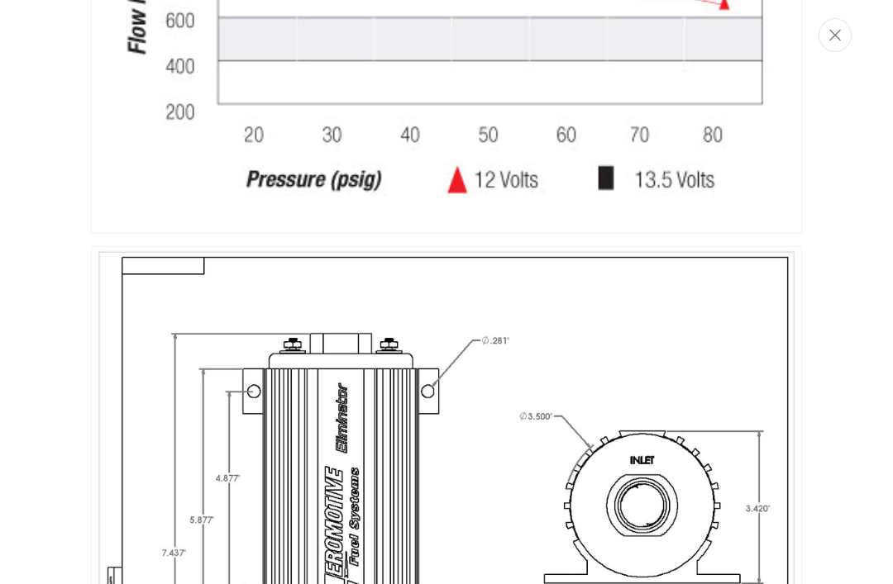
scroll to position [0, 0]
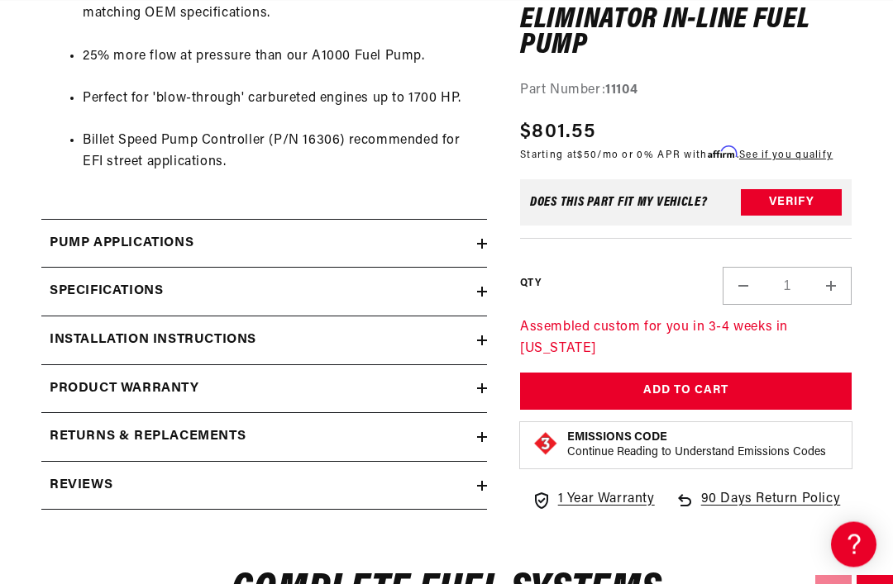
scroll to position [1466, 0]
click at [73, 233] on h2 "Pump Applications" at bounding box center [122, 243] width 144 height 21
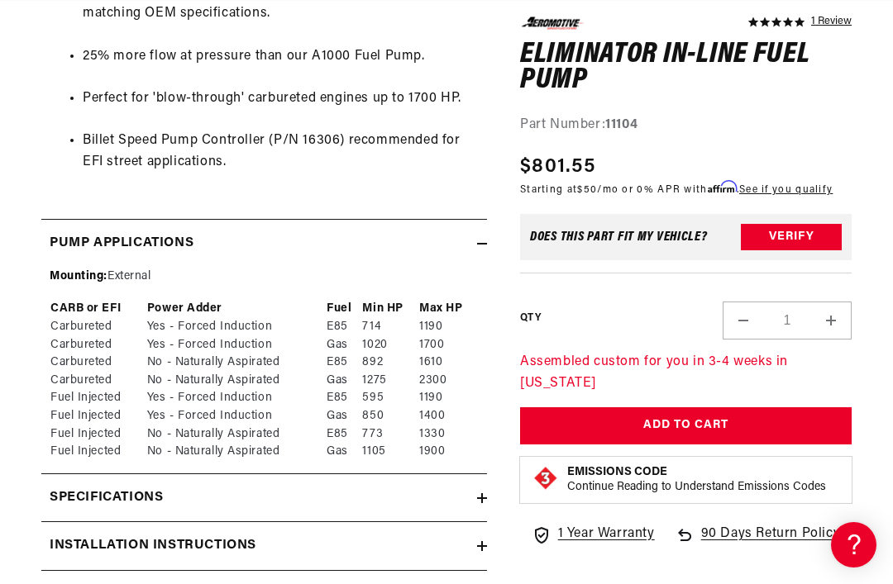
scroll to position [0, 0]
click at [74, 488] on h2 "Specifications" at bounding box center [106, 498] width 113 height 21
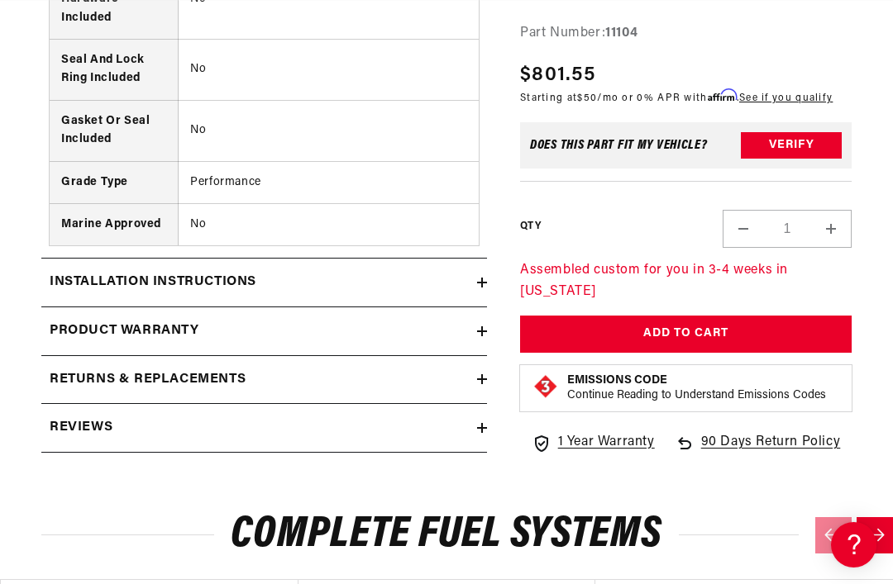
scroll to position [3465, 0]
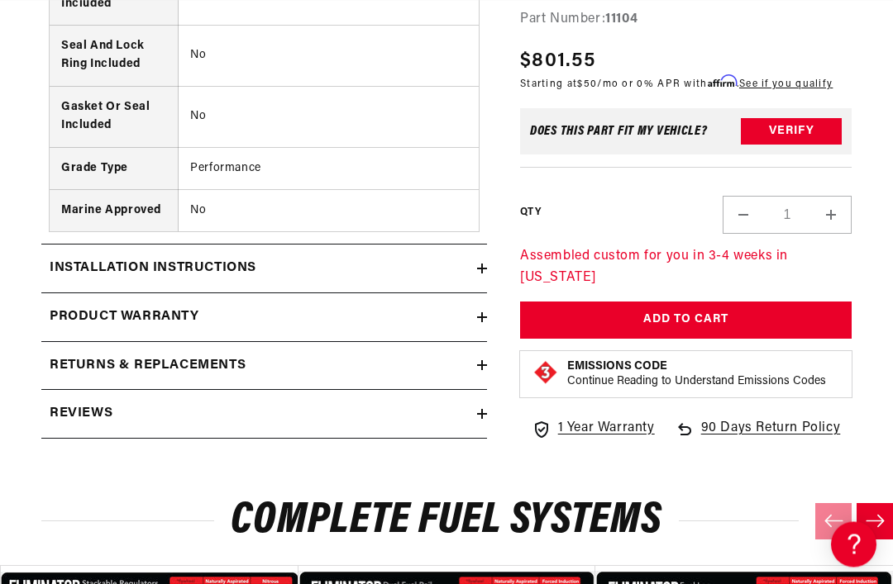
click at [73, 259] on h2 "Installation Instructions" at bounding box center [153, 269] width 207 height 21
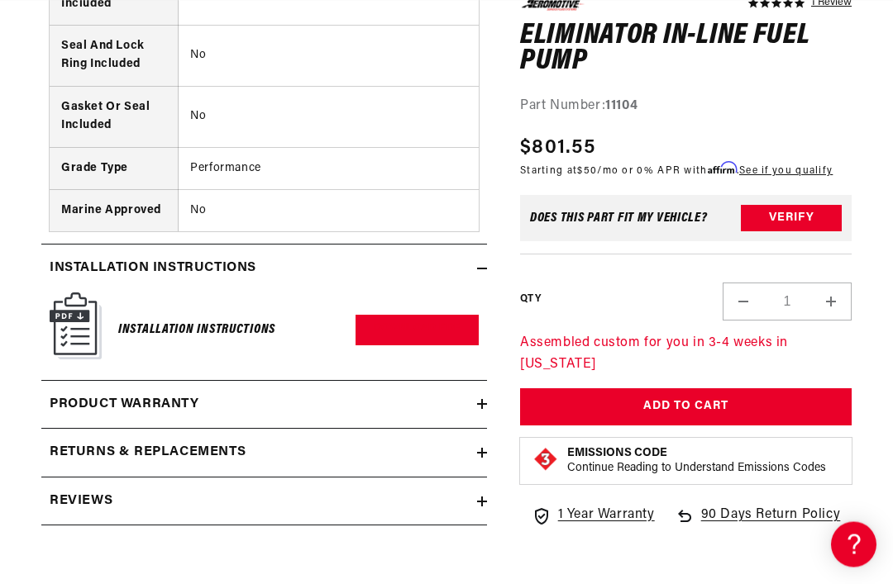
scroll to position [3466, 0]
click at [386, 315] on link "Download PDF" at bounding box center [416, 330] width 123 height 31
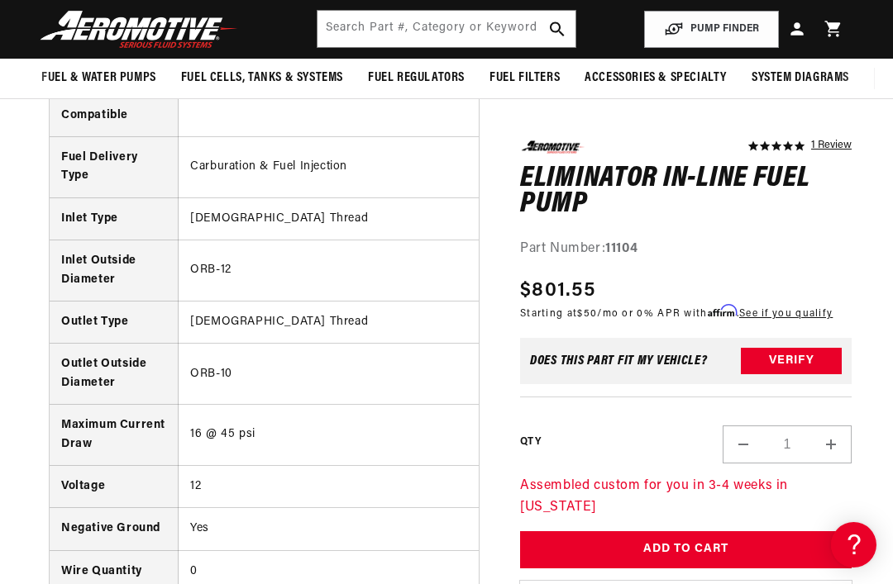
scroll to position [0, 654]
